Goal: Task Accomplishment & Management: Use online tool/utility

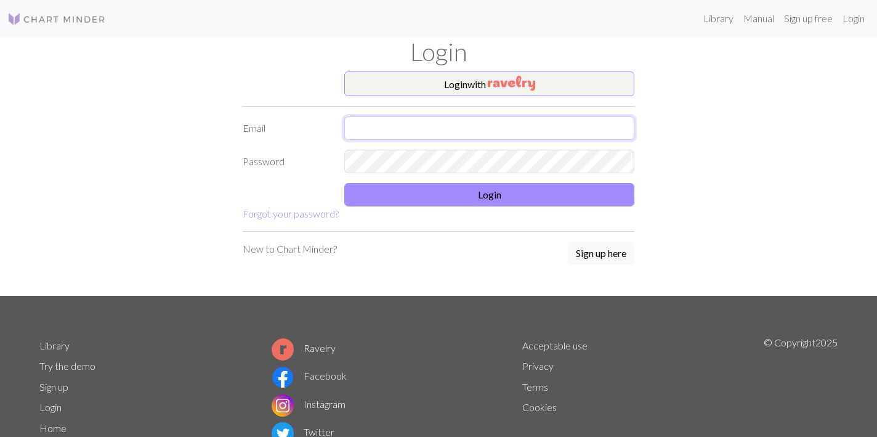
type input "[PERSON_NAME][EMAIL_ADDRESS][DOMAIN_NAME]"
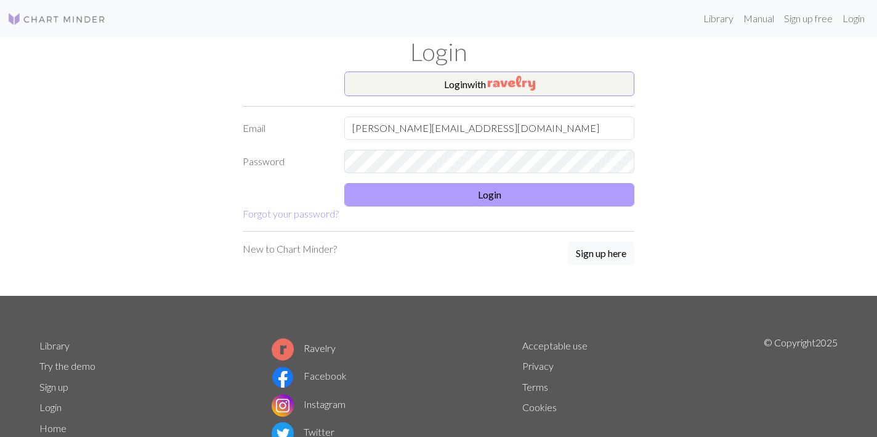
click at [392, 204] on button "Login" at bounding box center [489, 194] width 290 height 23
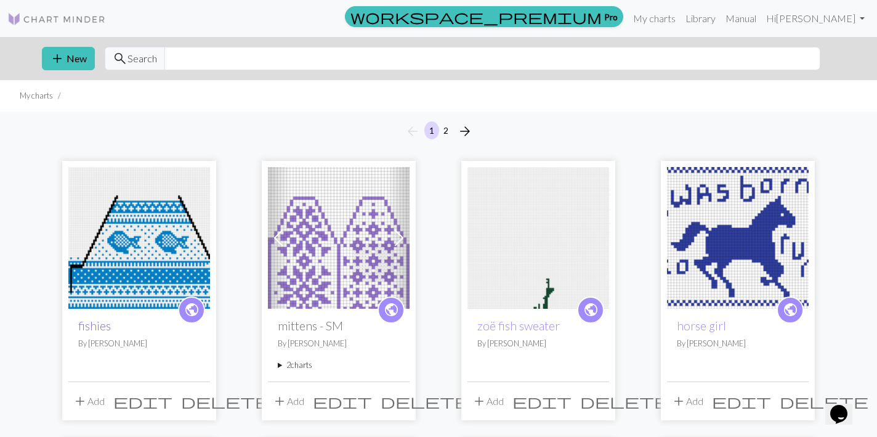
click at [89, 325] on link "fishies" at bounding box center [94, 325] width 33 height 14
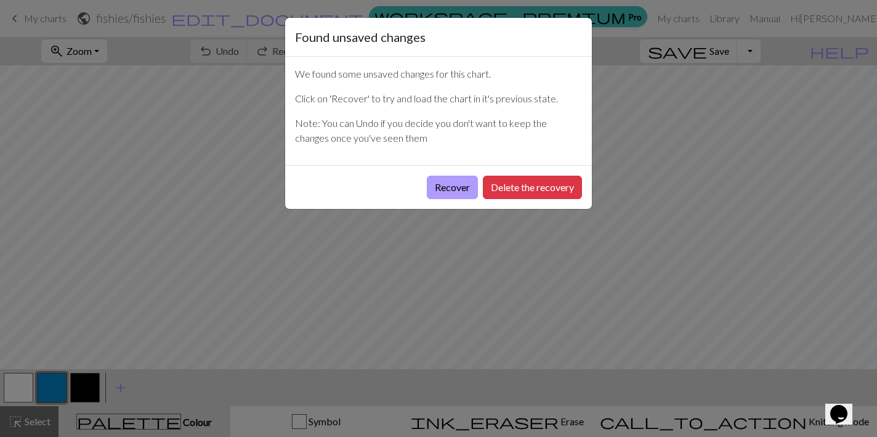
click at [427, 196] on button "Recover" at bounding box center [452, 187] width 51 height 23
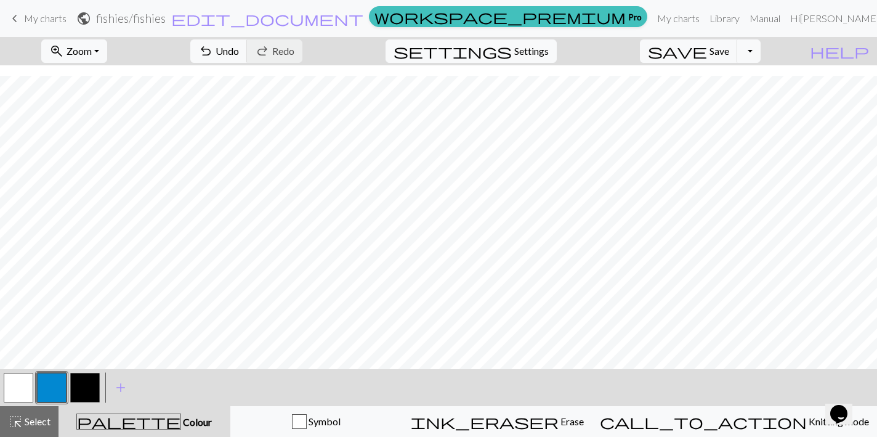
scroll to position [627, 0]
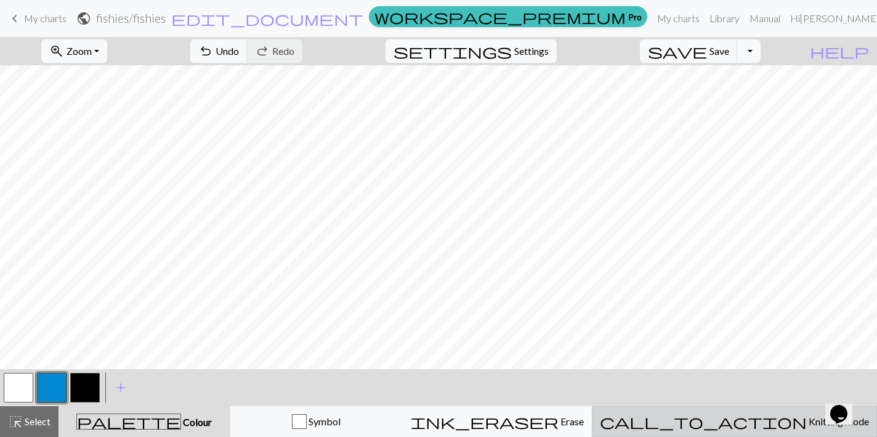
click at [737, 416] on span "call_to_action" at bounding box center [703, 421] width 207 height 17
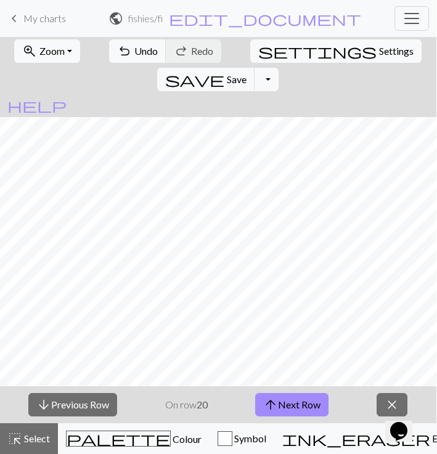
scroll to position [0, 0]
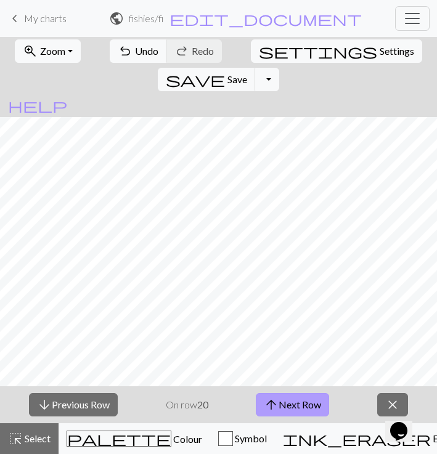
click at [286, 399] on button "arrow_upward Next Row" at bounding box center [292, 404] width 73 height 23
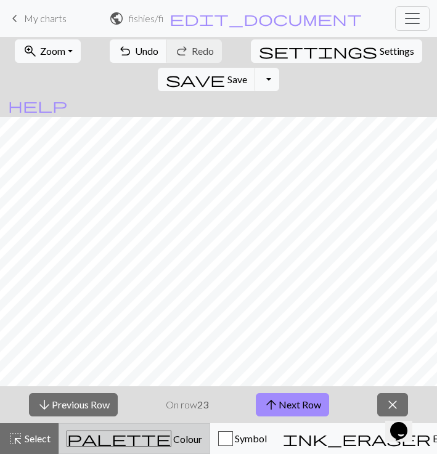
click at [124, 427] on button "palette Colour Colour" at bounding box center [135, 438] width 152 height 31
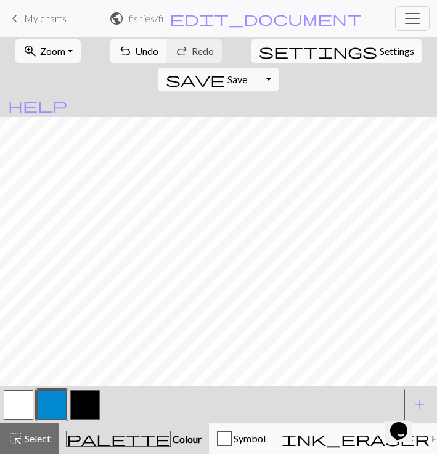
click at [82, 401] on button "button" at bounding box center [85, 405] width 30 height 30
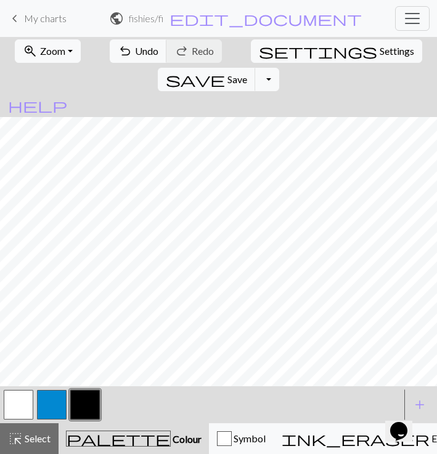
scroll to position [110, 917]
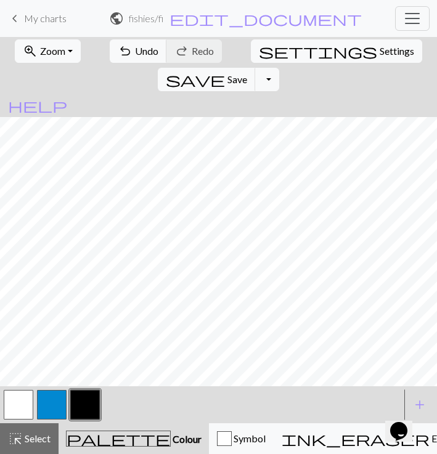
click at [14, 400] on button "button" at bounding box center [19, 405] width 30 height 30
click at [89, 408] on button "button" at bounding box center [85, 405] width 30 height 30
click at [25, 403] on button "button" at bounding box center [19, 405] width 30 height 30
click at [86, 399] on button "button" at bounding box center [85, 405] width 30 height 30
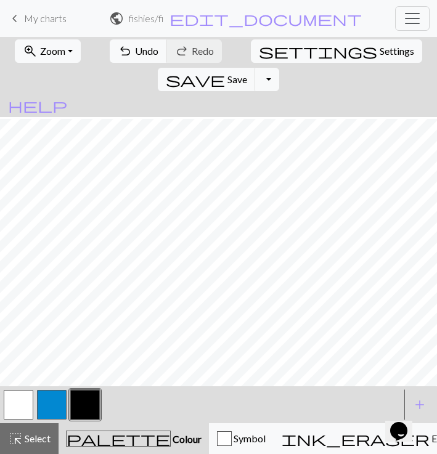
scroll to position [551, 131]
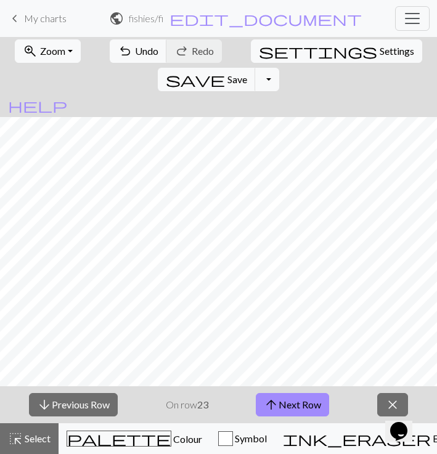
scroll to position [551, 1204]
click at [277, 405] on span "arrow_upward" at bounding box center [271, 404] width 15 height 17
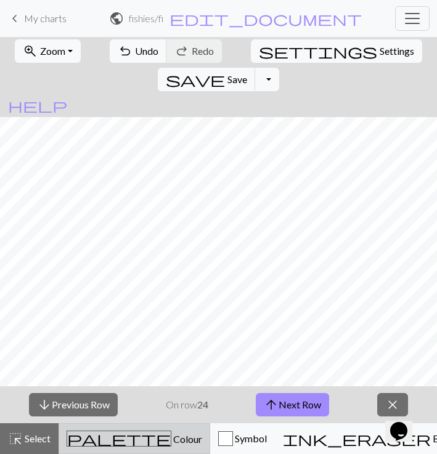
click at [171, 436] on span "Colour" at bounding box center [186, 439] width 31 height 12
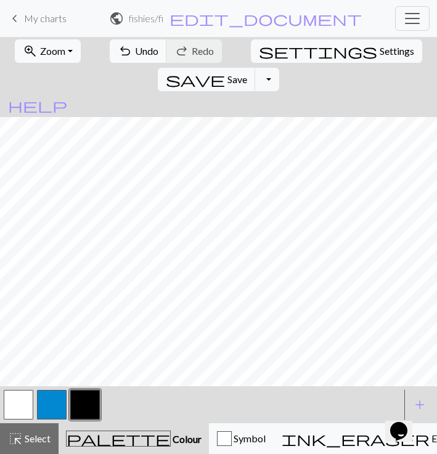
click at [51, 411] on button "button" at bounding box center [52, 405] width 30 height 30
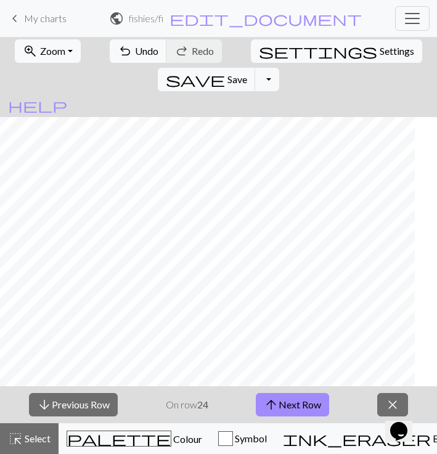
scroll to position [536, 1159]
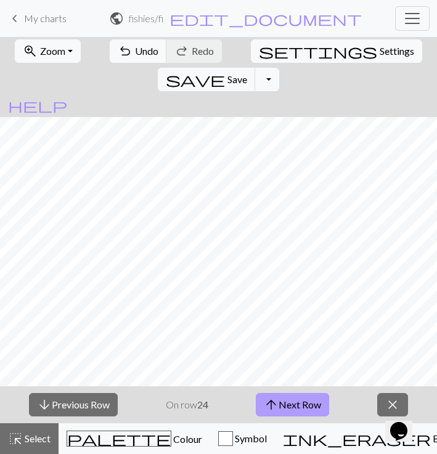
click at [293, 405] on button "arrow_upward Next Row" at bounding box center [292, 404] width 73 height 23
click at [305, 401] on button "arrow_upward Next Row" at bounding box center [292, 404] width 73 height 23
click at [284, 410] on button "arrow_upward Next Row" at bounding box center [292, 404] width 73 height 23
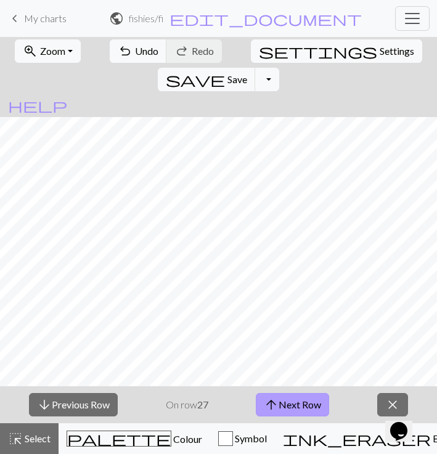
click at [291, 410] on button "arrow_upward Next Row" at bounding box center [292, 404] width 73 height 23
click at [301, 401] on button "arrow_upward Next Row" at bounding box center [292, 404] width 73 height 23
click at [300, 399] on button "arrow_upward Next Row" at bounding box center [292, 404] width 73 height 23
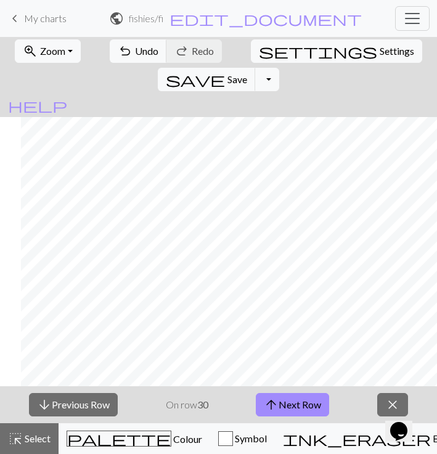
scroll to position [496, 1099]
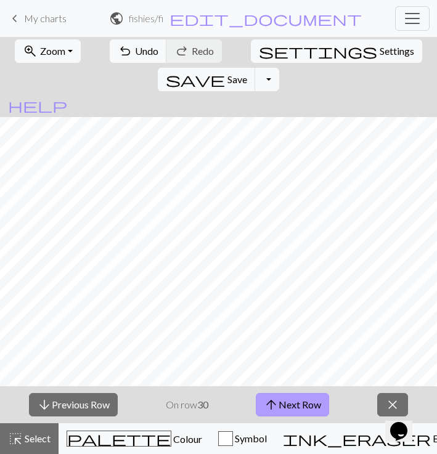
click at [296, 397] on button "arrow_upward Next Row" at bounding box center [292, 404] width 73 height 23
click at [278, 403] on button "arrow_upward Next Row" at bounding box center [292, 404] width 73 height 23
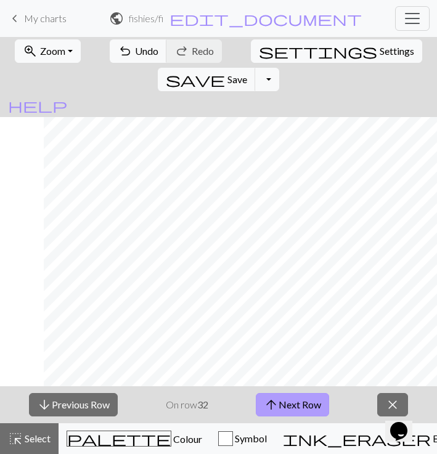
scroll to position [484, 1036]
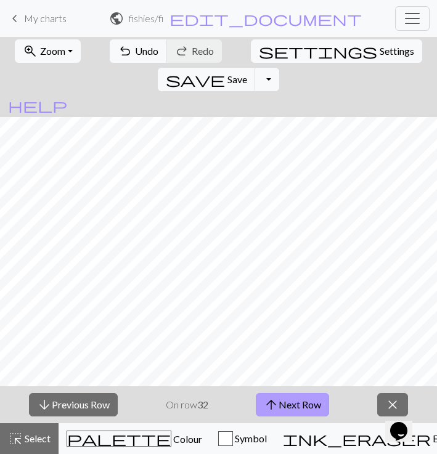
click at [289, 401] on button "arrow_upward Next Row" at bounding box center [292, 404] width 73 height 23
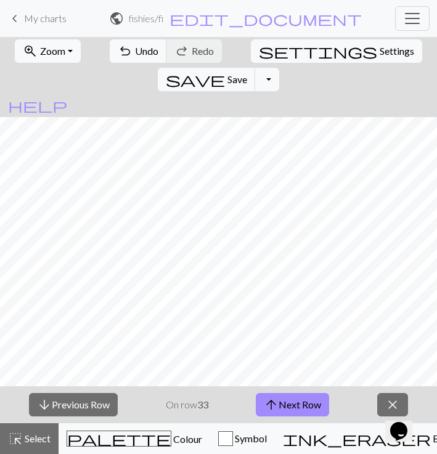
scroll to position [432, 362]
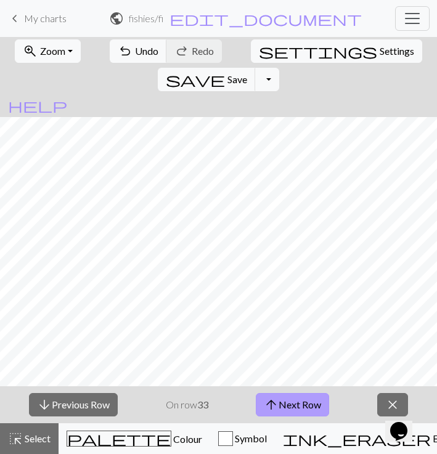
click at [289, 405] on button "arrow_upward Next Row" at bounding box center [292, 404] width 73 height 23
click at [285, 402] on button "arrow_upward Next Row" at bounding box center [292, 404] width 73 height 23
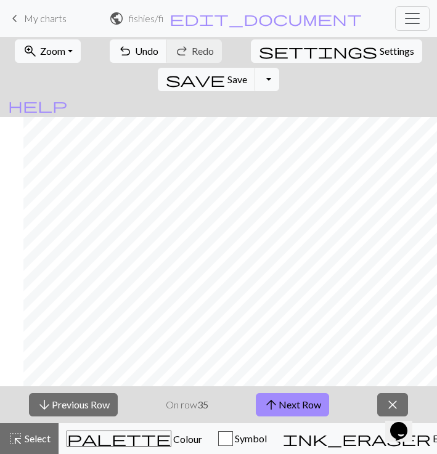
scroll to position [432, 296]
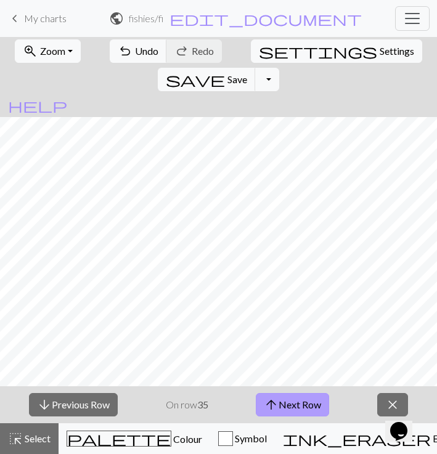
click at [290, 411] on button "arrow_upward Next Row" at bounding box center [292, 404] width 73 height 23
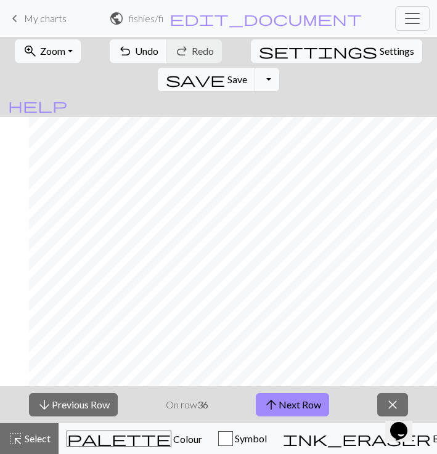
scroll to position [439, 784]
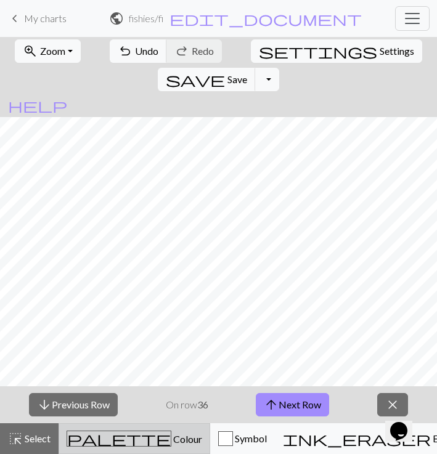
click at [171, 434] on span "Colour" at bounding box center [186, 439] width 31 height 12
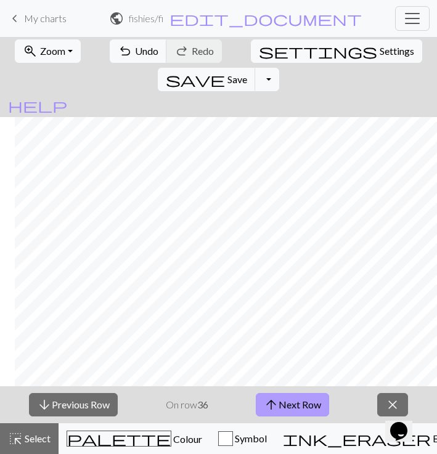
scroll to position [415, 1015]
click at [294, 401] on button "arrow_upward Next Row" at bounding box center [292, 404] width 73 height 23
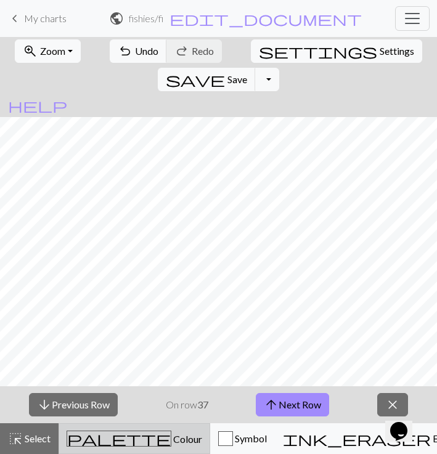
click at [171, 436] on span "Colour" at bounding box center [186, 439] width 31 height 12
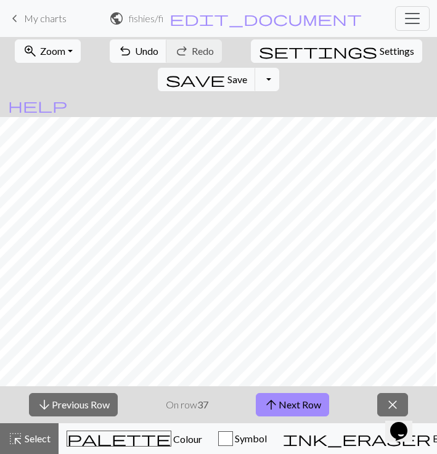
scroll to position [405, 317]
click at [298, 397] on button "arrow_upward Next Row" at bounding box center [292, 404] width 73 height 23
